Goal: Task Accomplishment & Management: Manage account settings

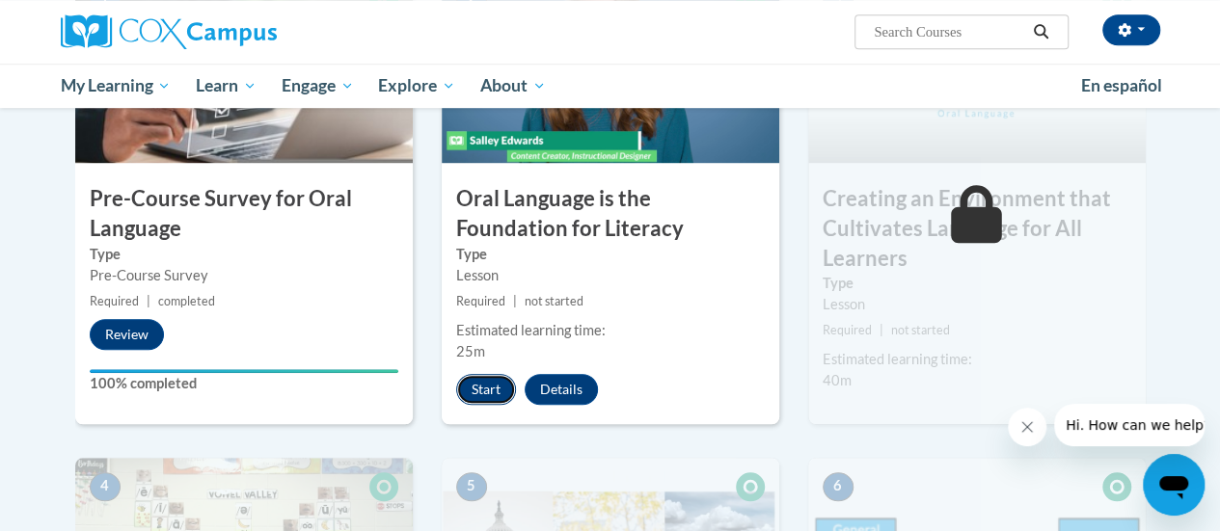
click at [488, 389] on button "Start" at bounding box center [486, 389] width 60 height 31
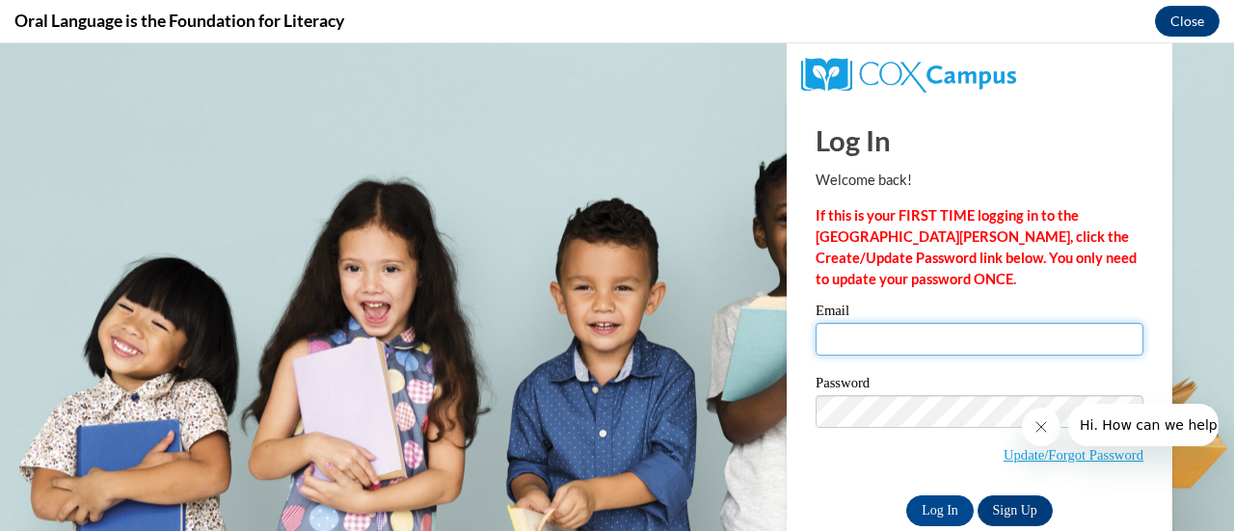
click at [977, 345] on input "Email" at bounding box center [980, 339] width 328 height 33
type input "[EMAIL_ADDRESS][DOMAIN_NAME]"
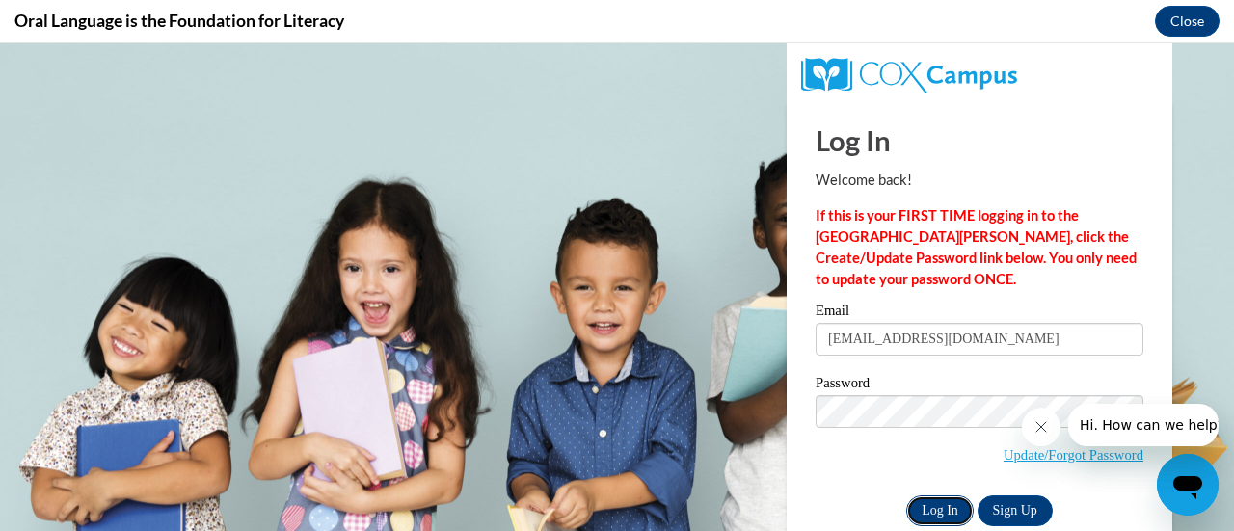
click at [937, 504] on input "Log In" at bounding box center [941, 511] width 68 height 31
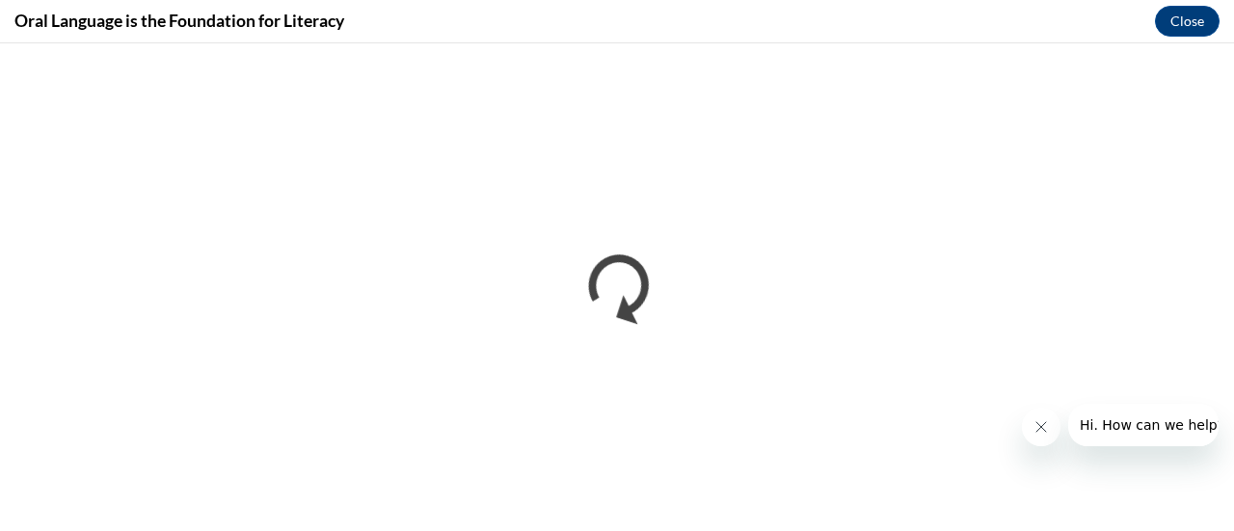
click at [1037, 421] on icon "Close message from company" at bounding box center [1040, 427] width 15 height 15
